Goal: Information Seeking & Learning: Learn about a topic

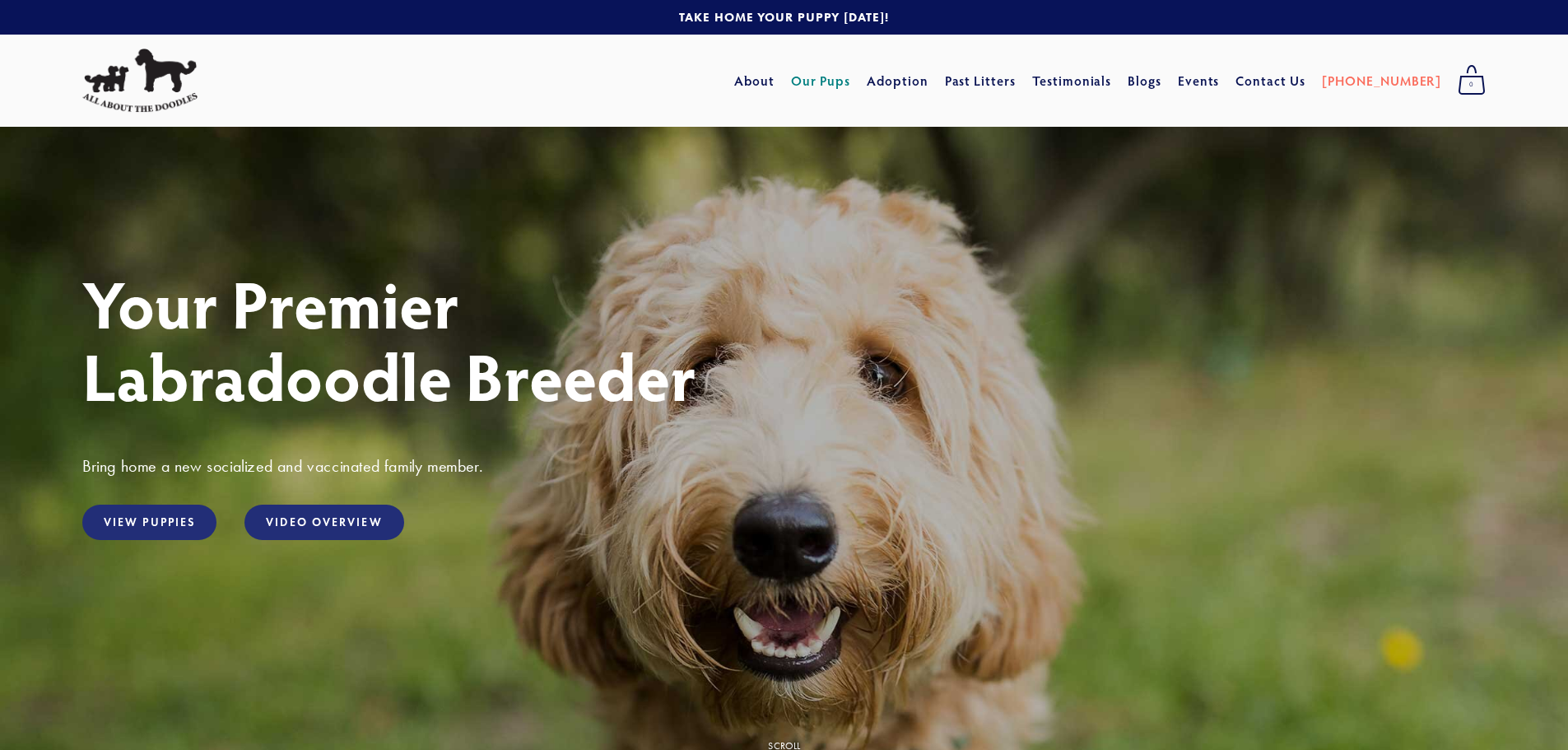
click at [851, 79] on link "Our Pups" at bounding box center [821, 81] width 60 height 30
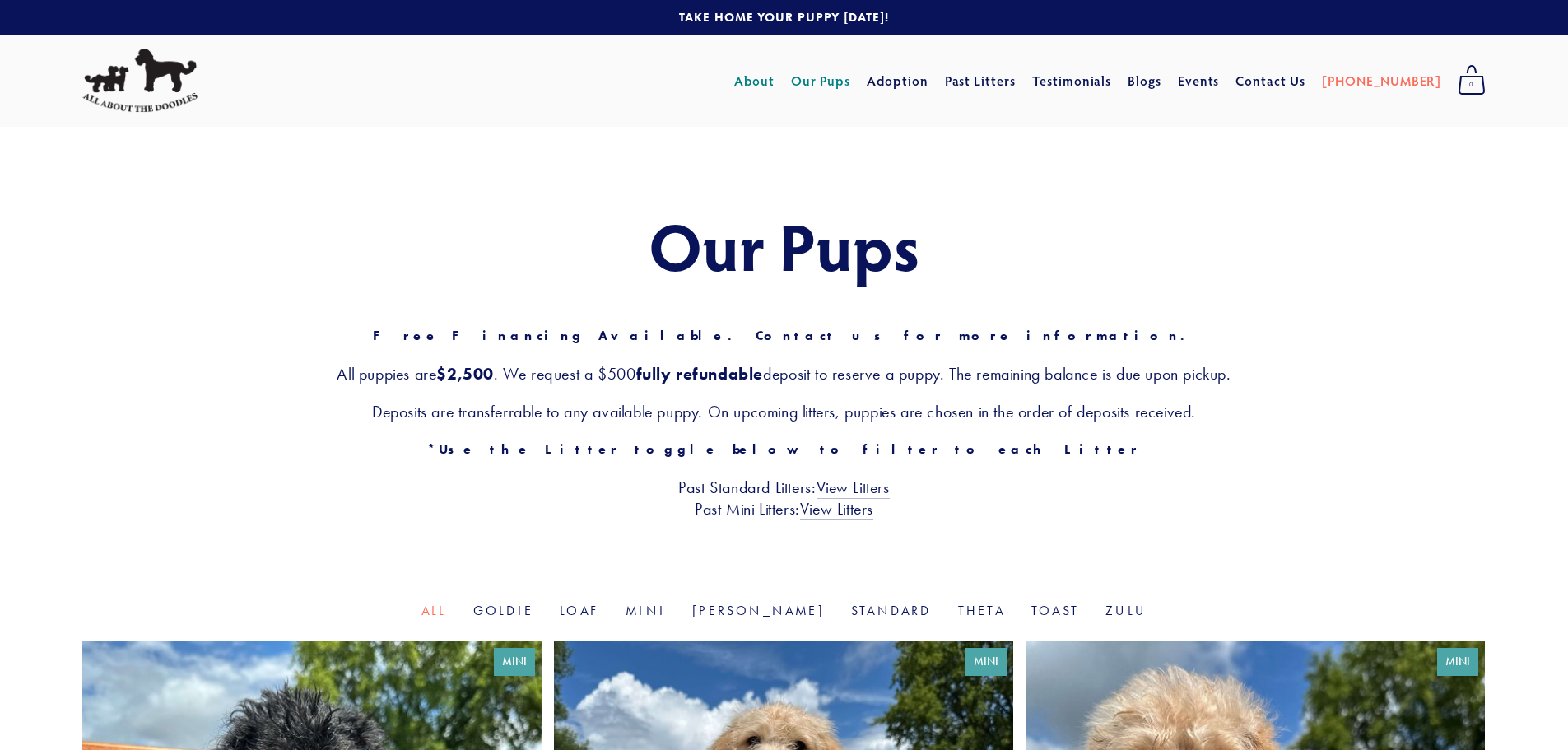
click at [774, 86] on link "About" at bounding box center [754, 81] width 40 height 30
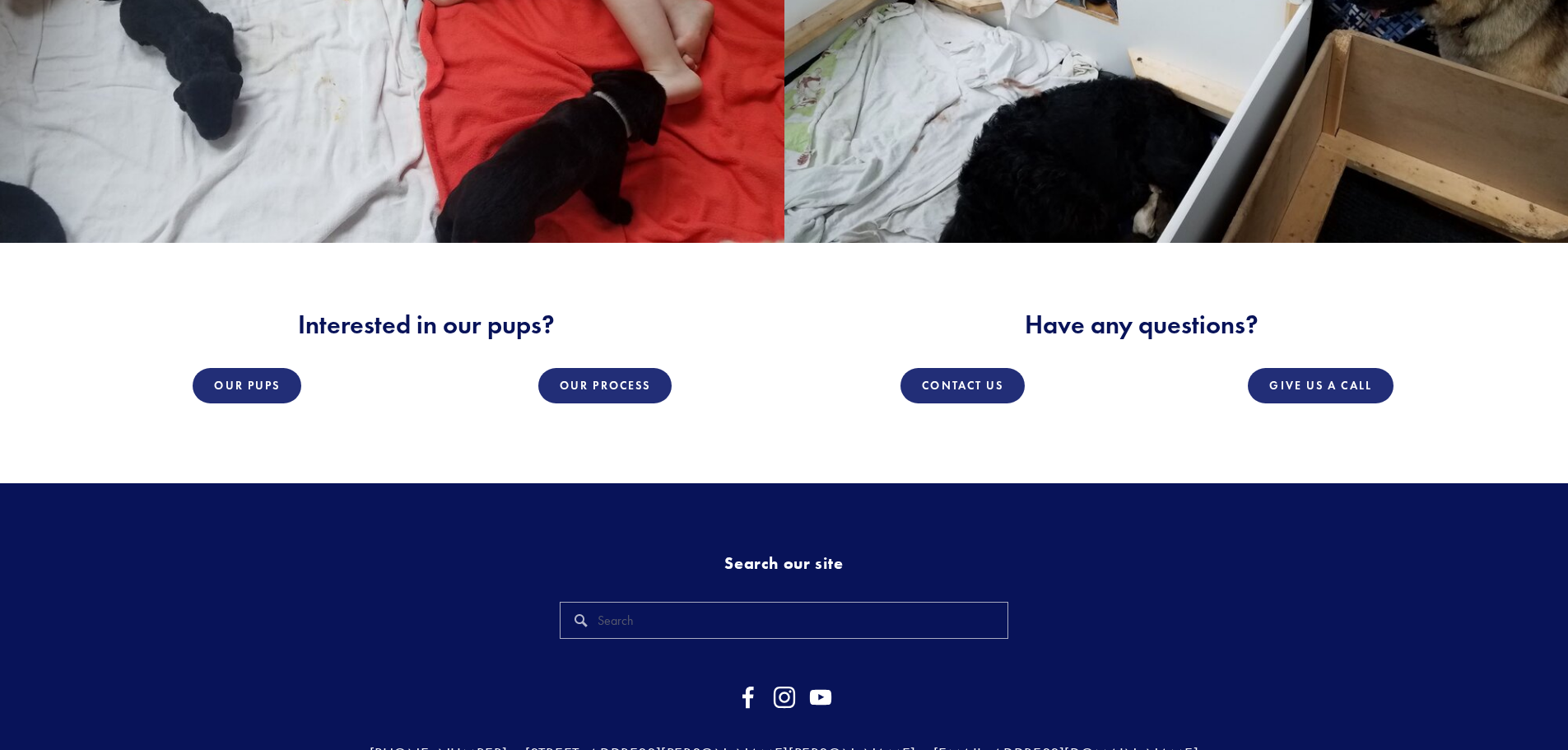
scroll to position [2882, 0]
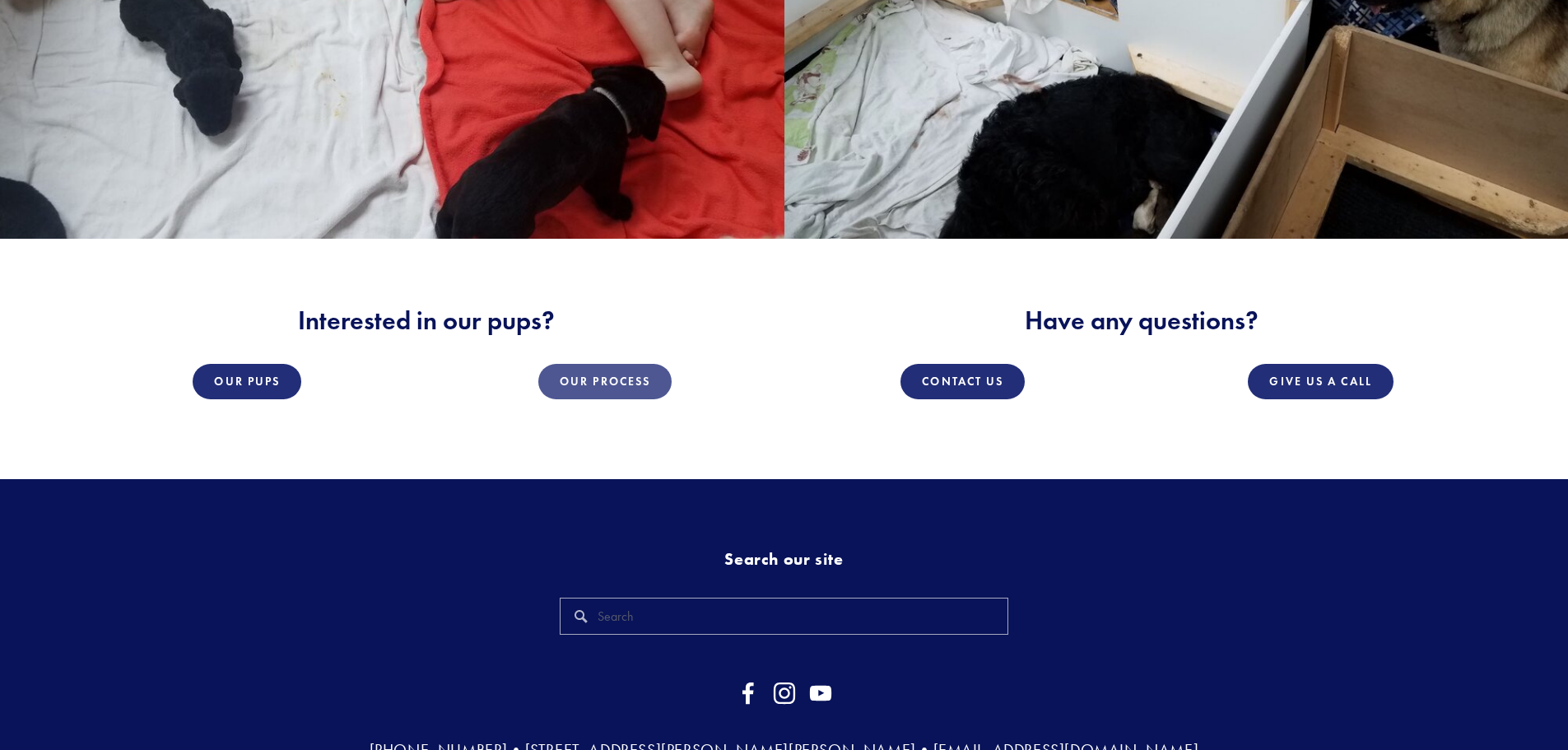
click at [576, 364] on link "Our Process" at bounding box center [605, 381] width 133 height 35
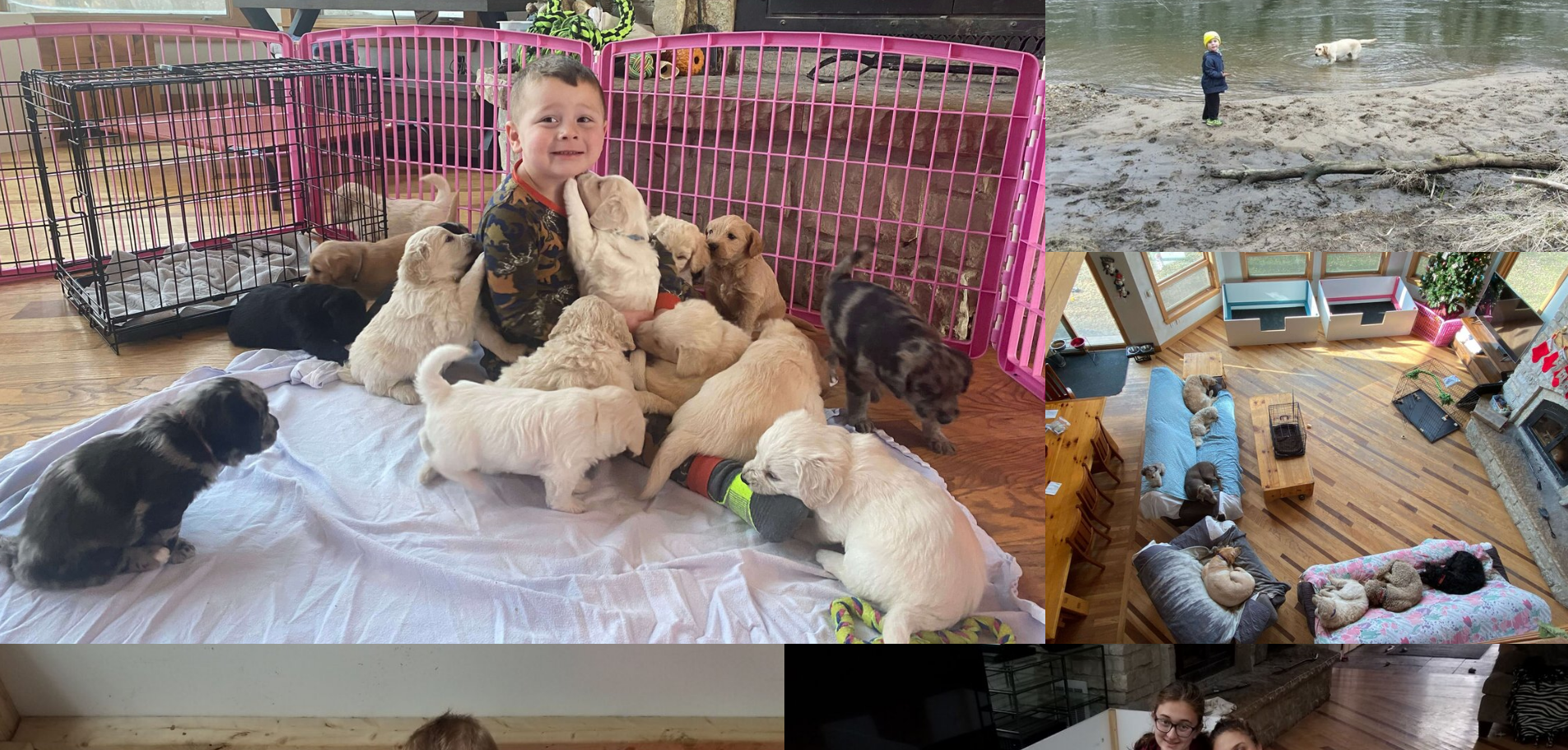
scroll to position [1961, 0]
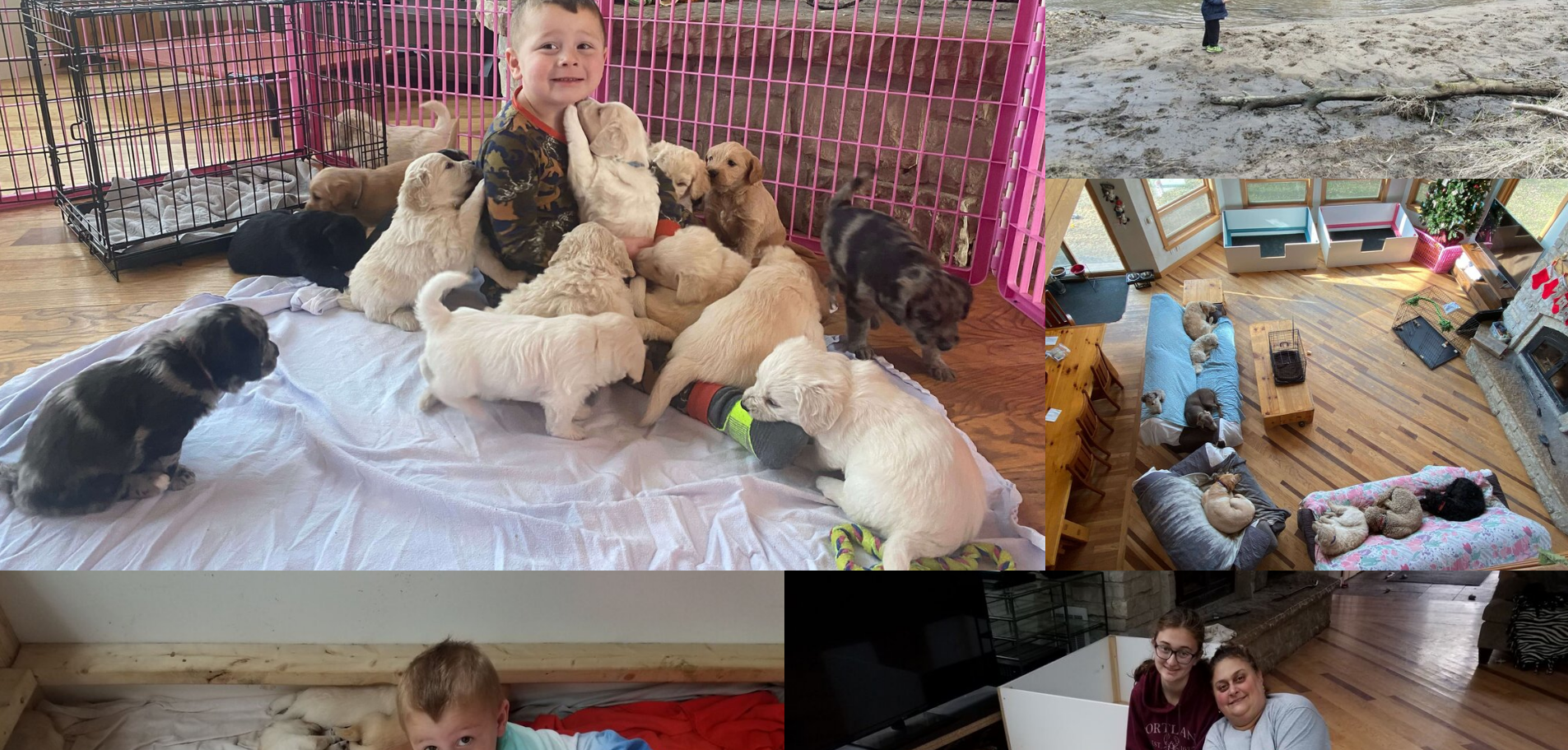
click at [1391, 349] on img at bounding box center [1306, 374] width 525 height 393
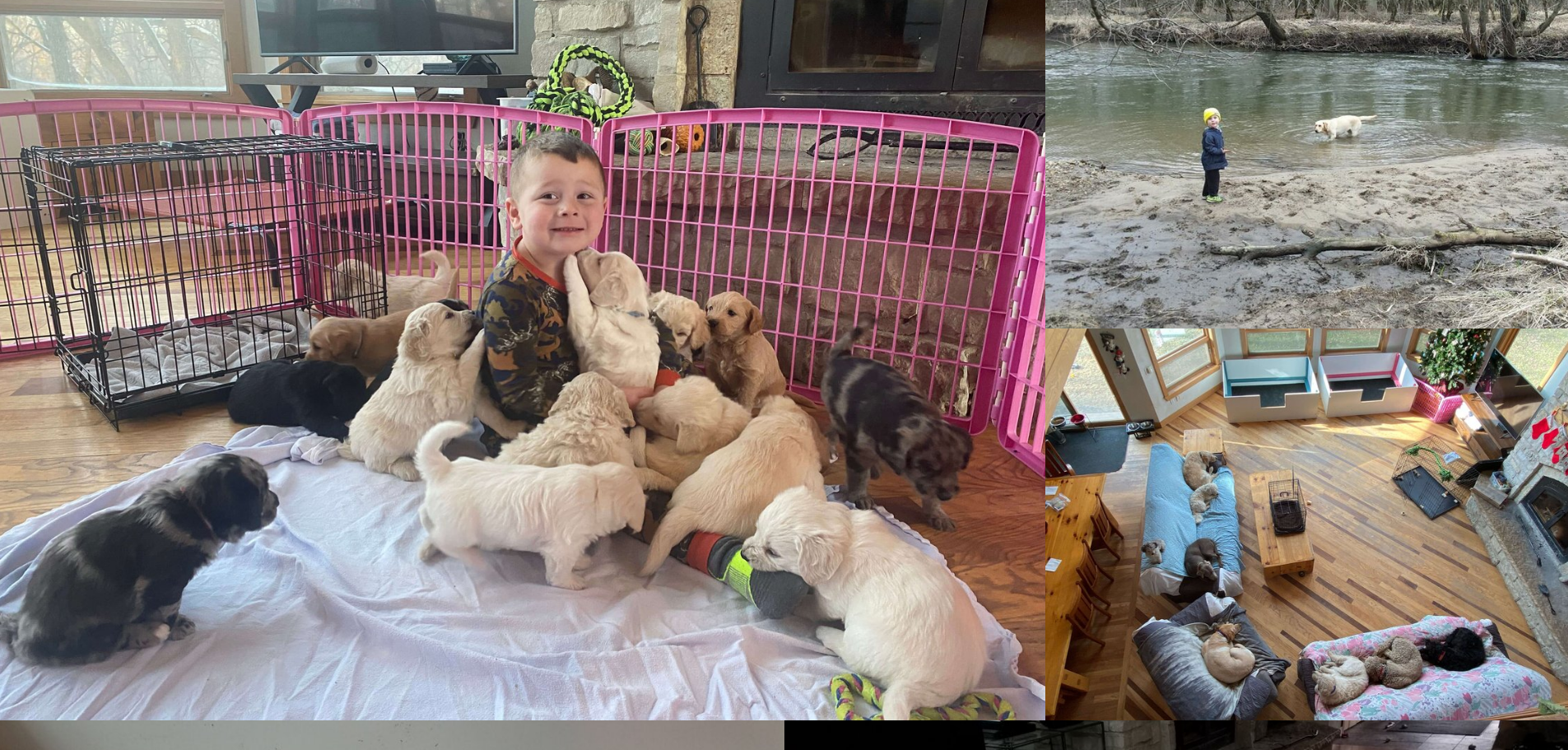
scroll to position [1729, 0]
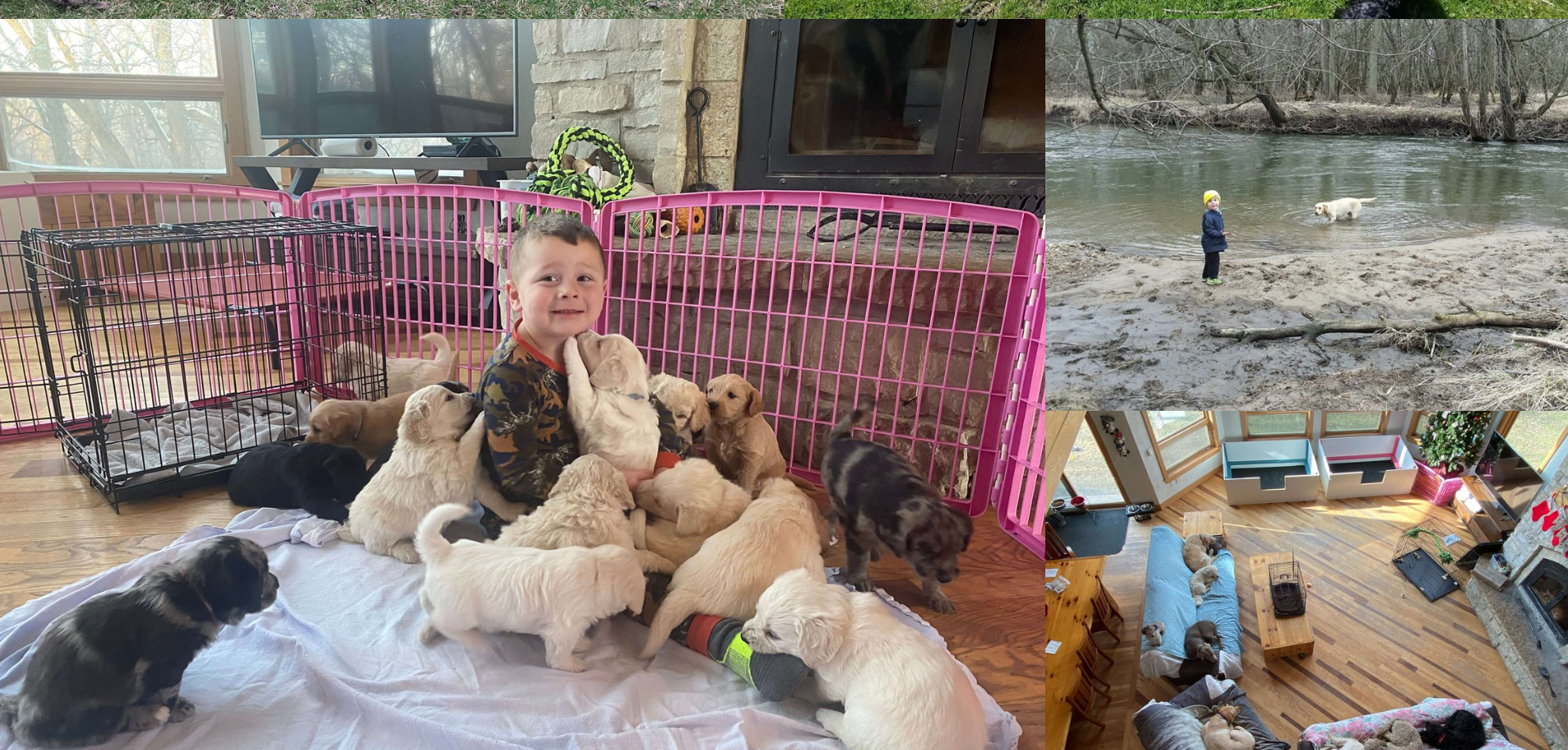
click at [815, 387] on img at bounding box center [522, 411] width 1048 height 786
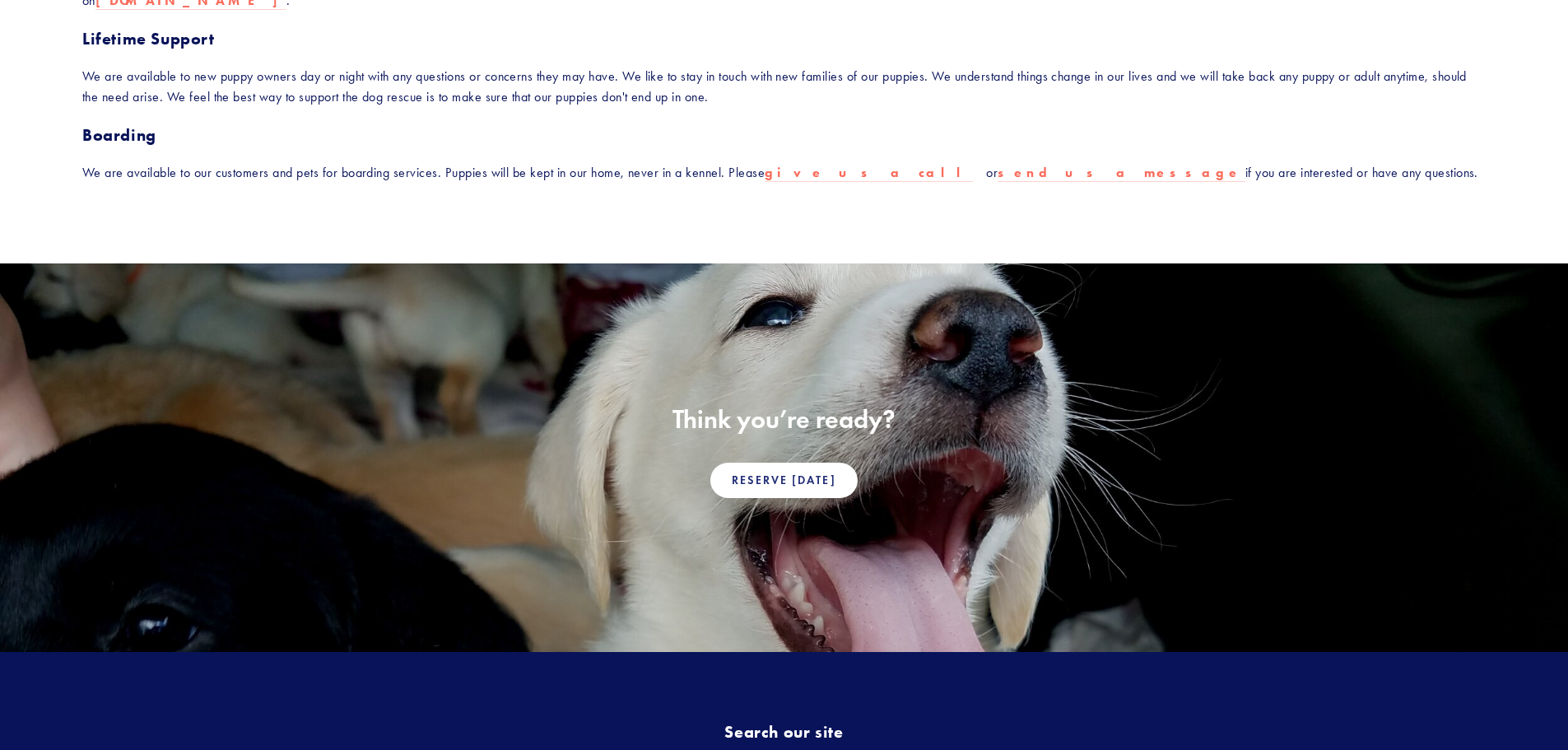
scroll to position [824, 0]
